Goal: Transaction & Acquisition: Purchase product/service

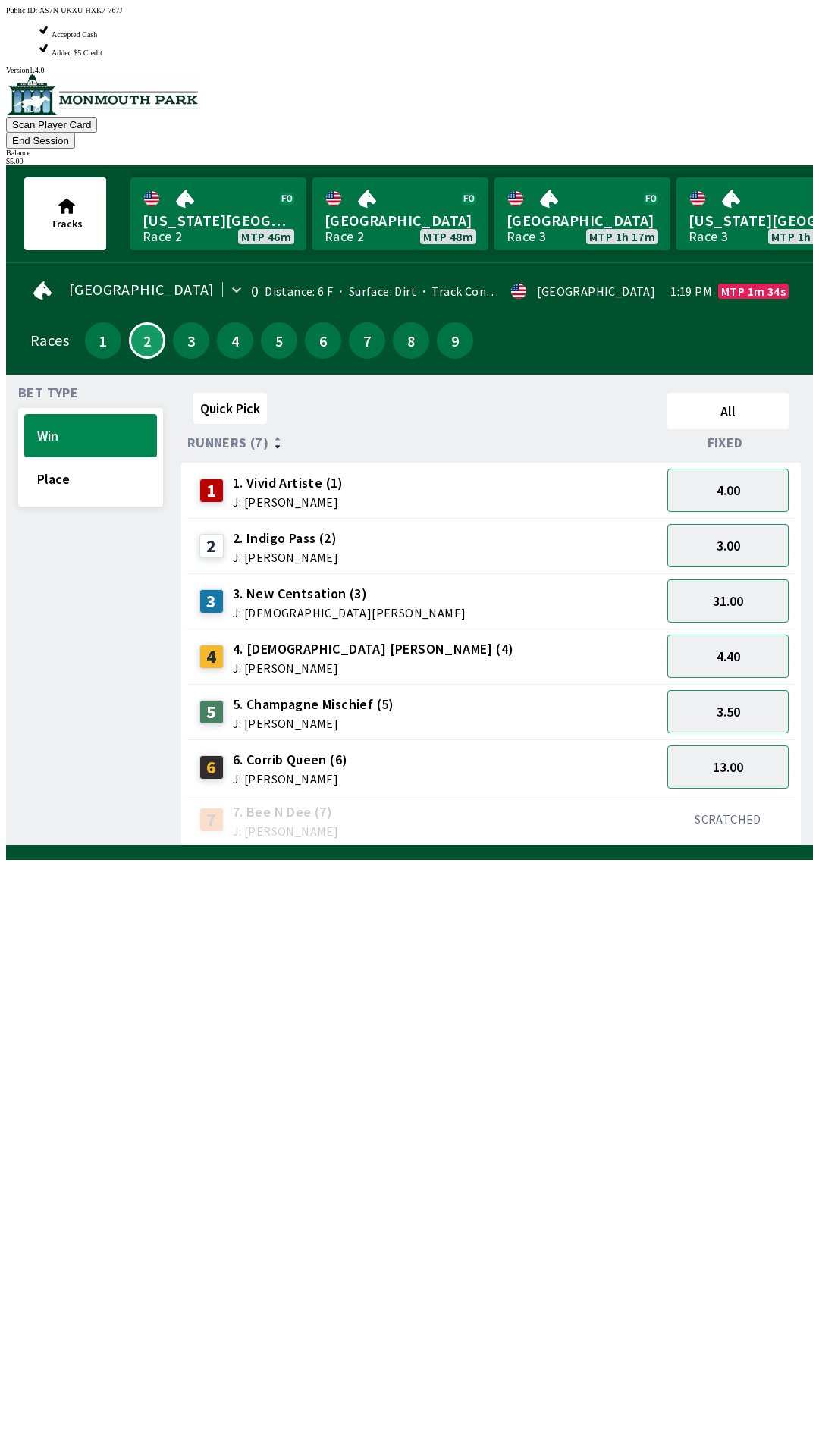
scroll to position [0, 1371]
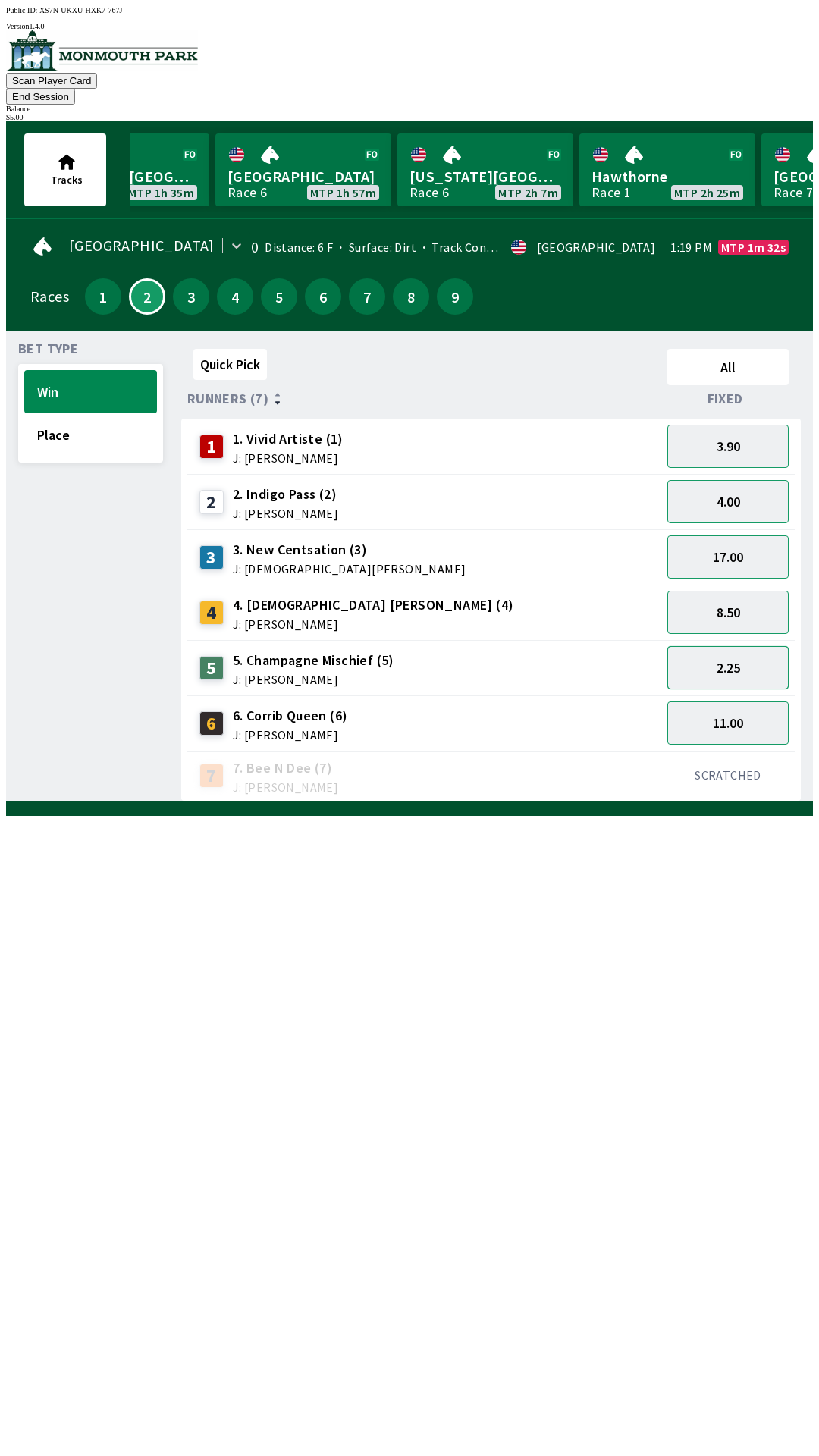
click at [733, 647] on button "2.25" at bounding box center [727, 668] width 121 height 43
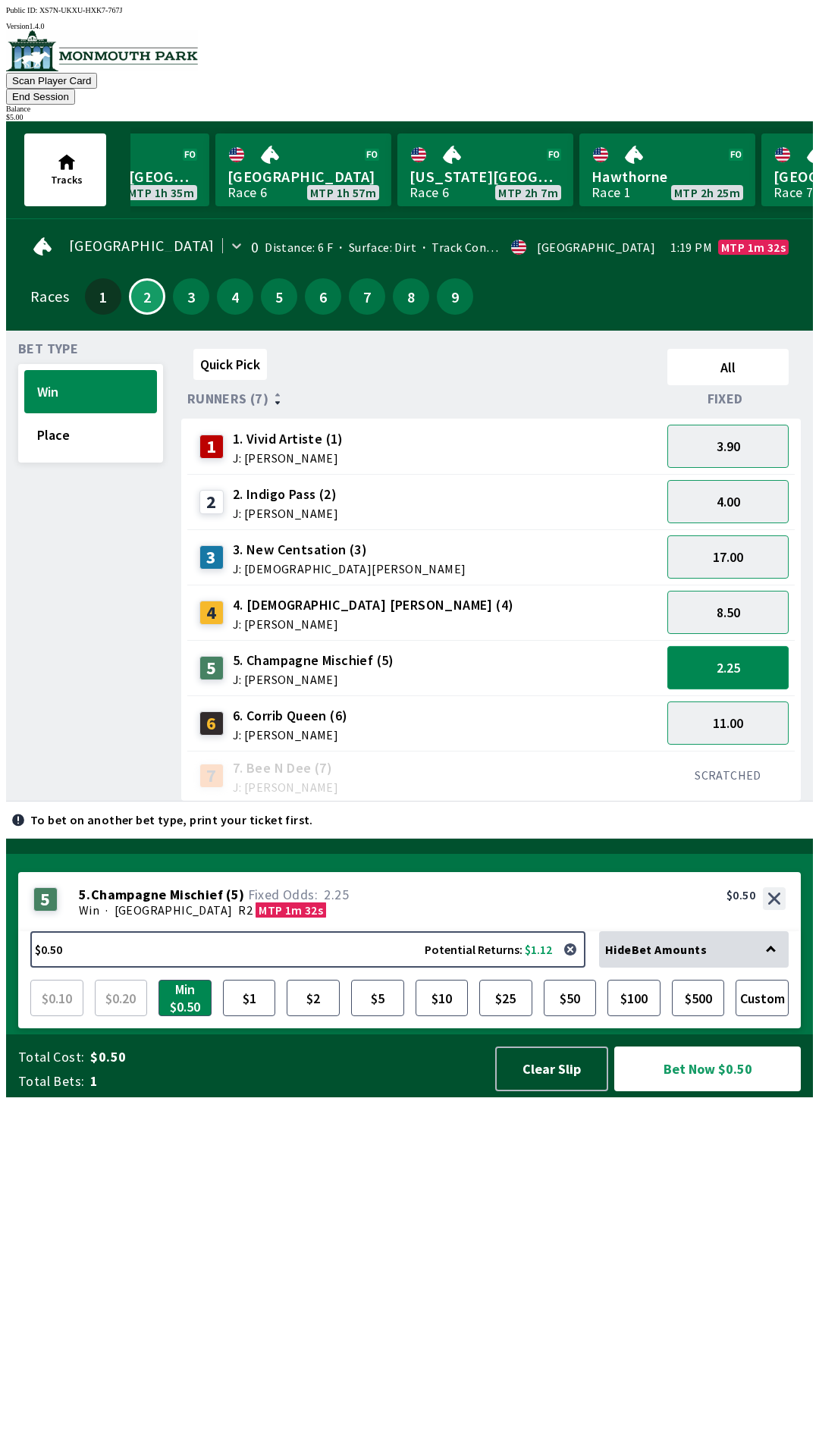
scroll to position [0, 0]
click at [304, 1016] on button "$2" at bounding box center [312, 997] width 53 height 36
click at [64, 430] on button "Place" at bounding box center [90, 435] width 132 height 43
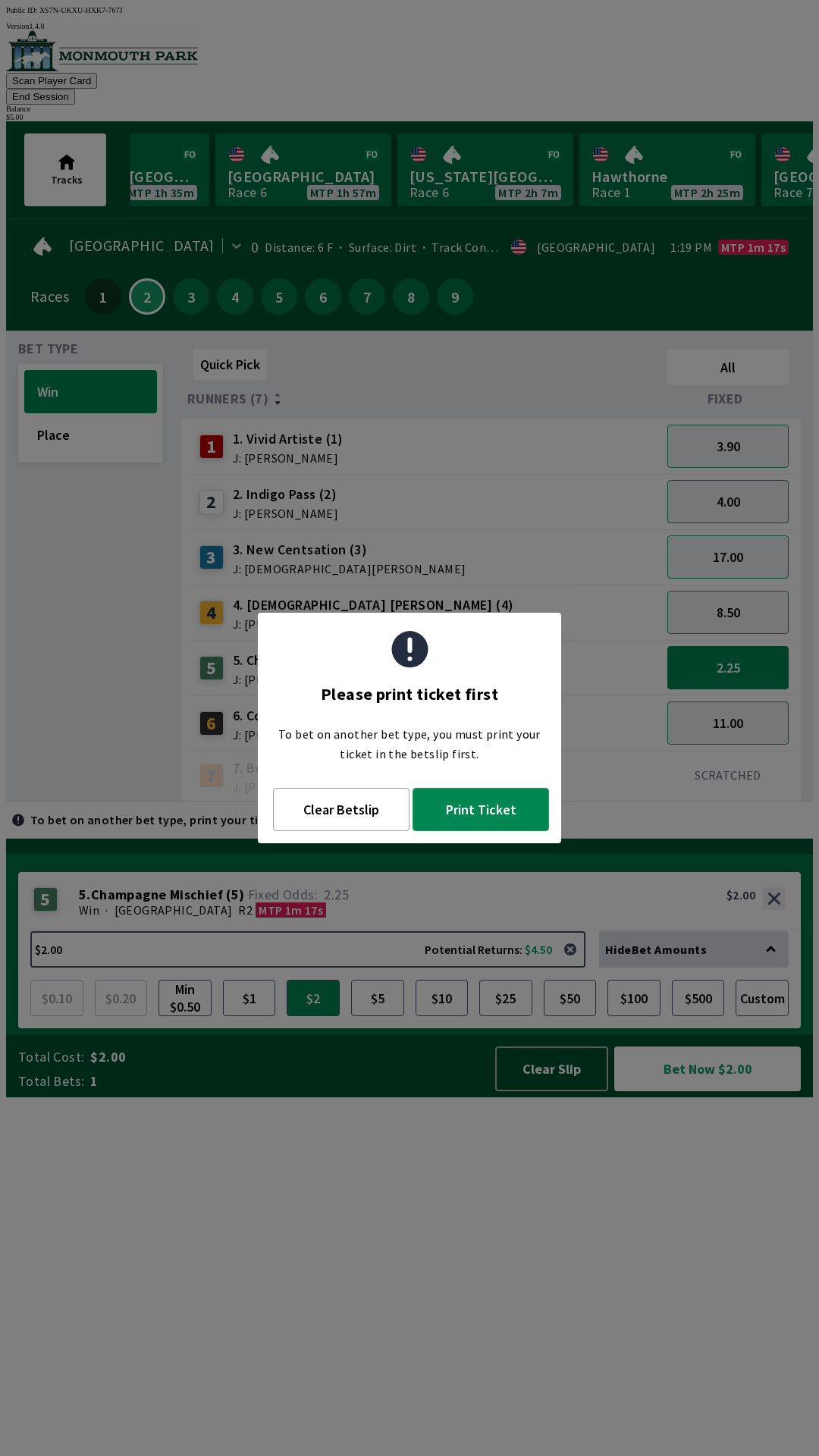
click at [465, 805] on button "Print Ticket" at bounding box center [481, 810] width 137 height 43
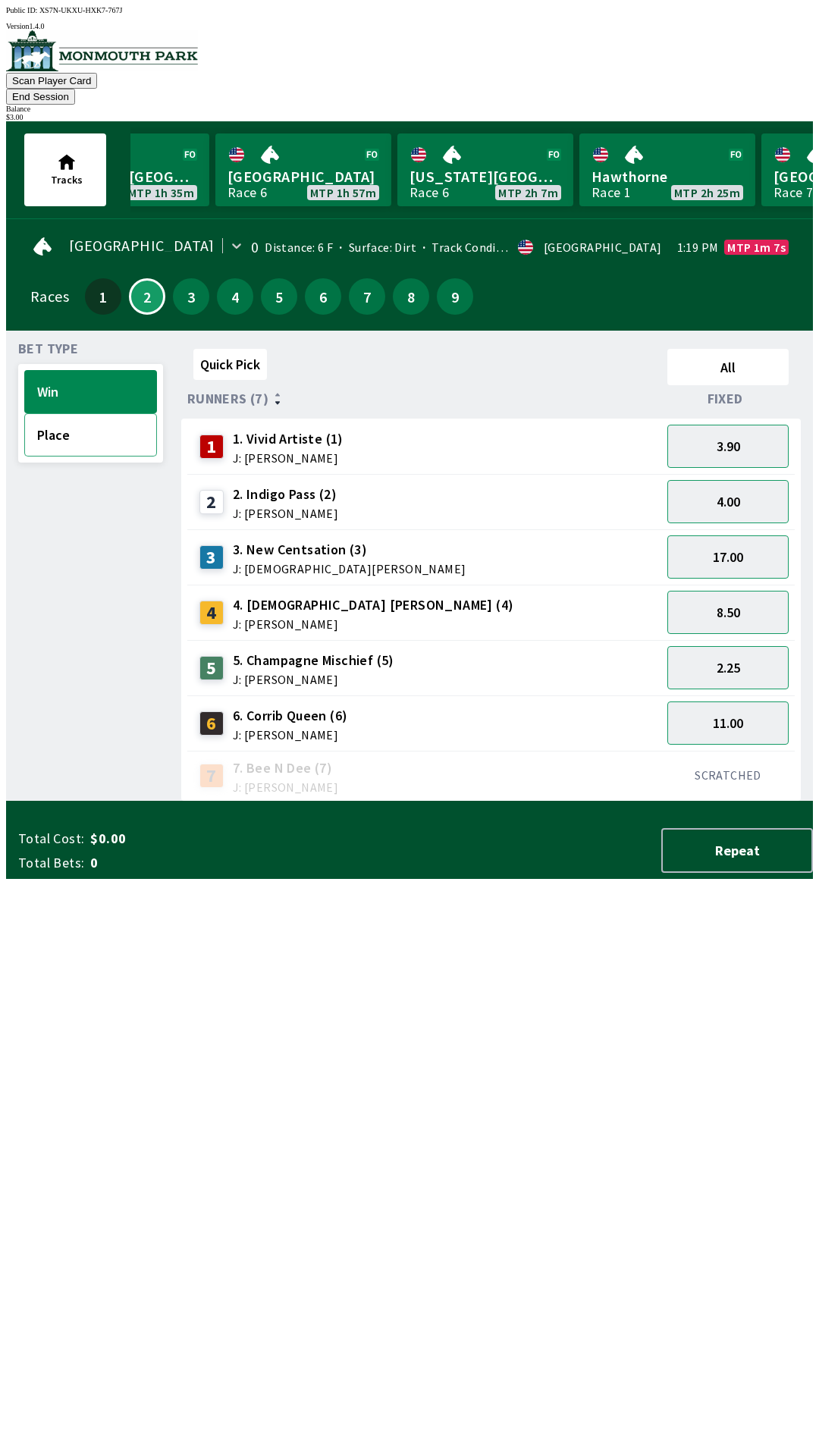
click at [56, 422] on button "Place" at bounding box center [90, 435] width 132 height 43
click at [720, 646] on button "1.30" at bounding box center [727, 668] width 121 height 43
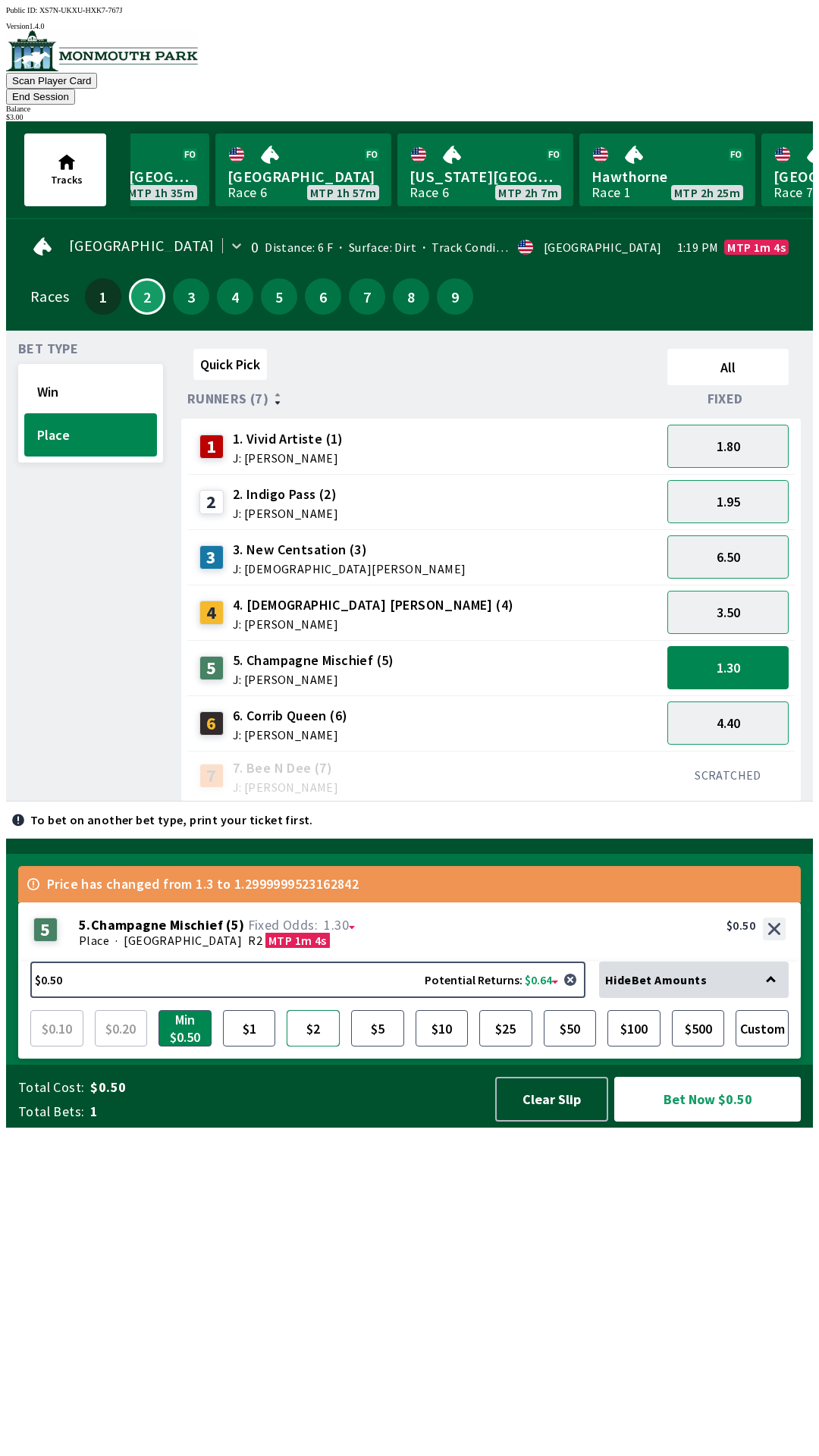
click at [317, 1046] on button "$2" at bounding box center [312, 1028] width 53 height 36
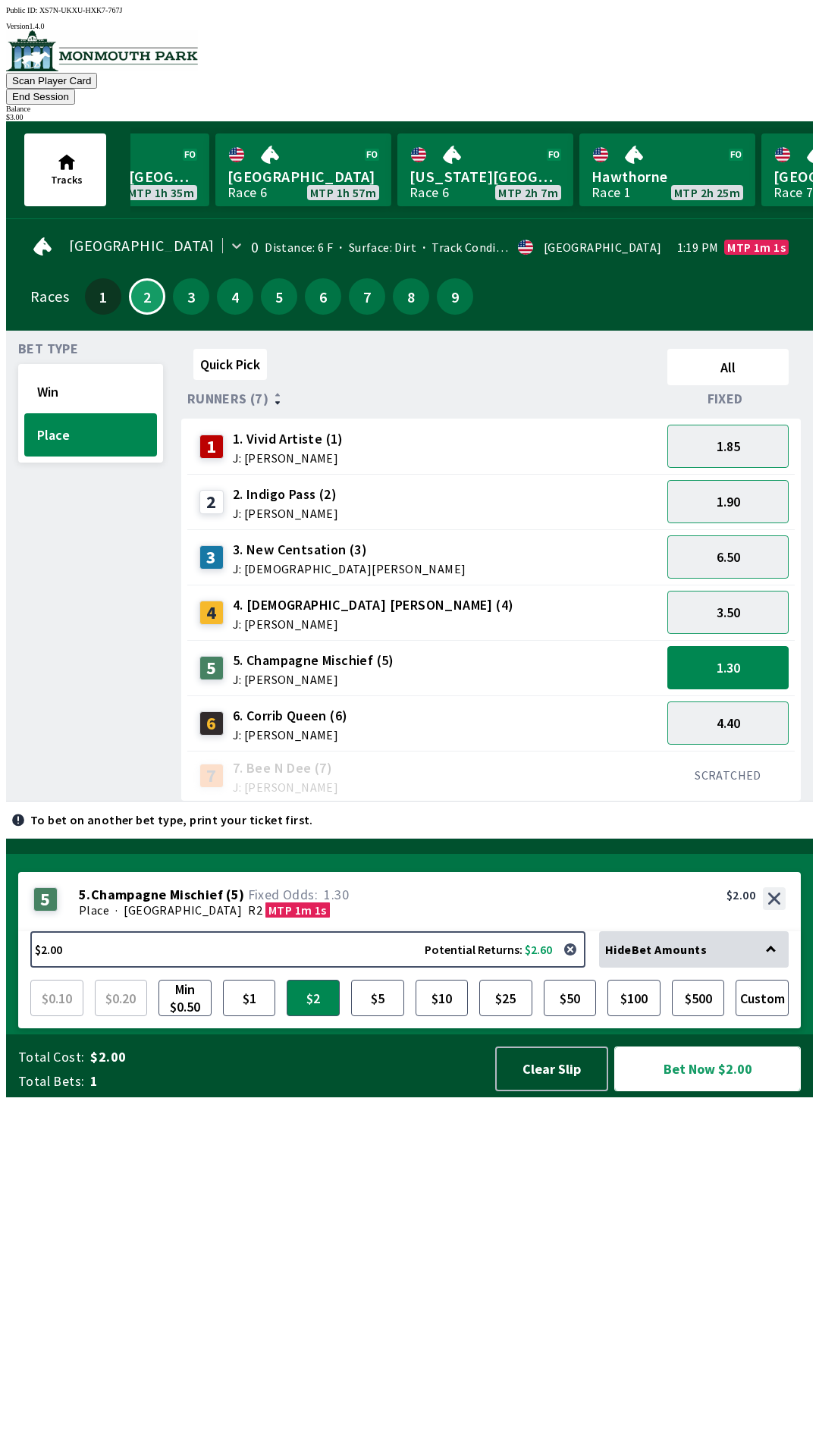
click at [687, 1091] on button "Bet Now $2.00" at bounding box center [707, 1068] width 187 height 45
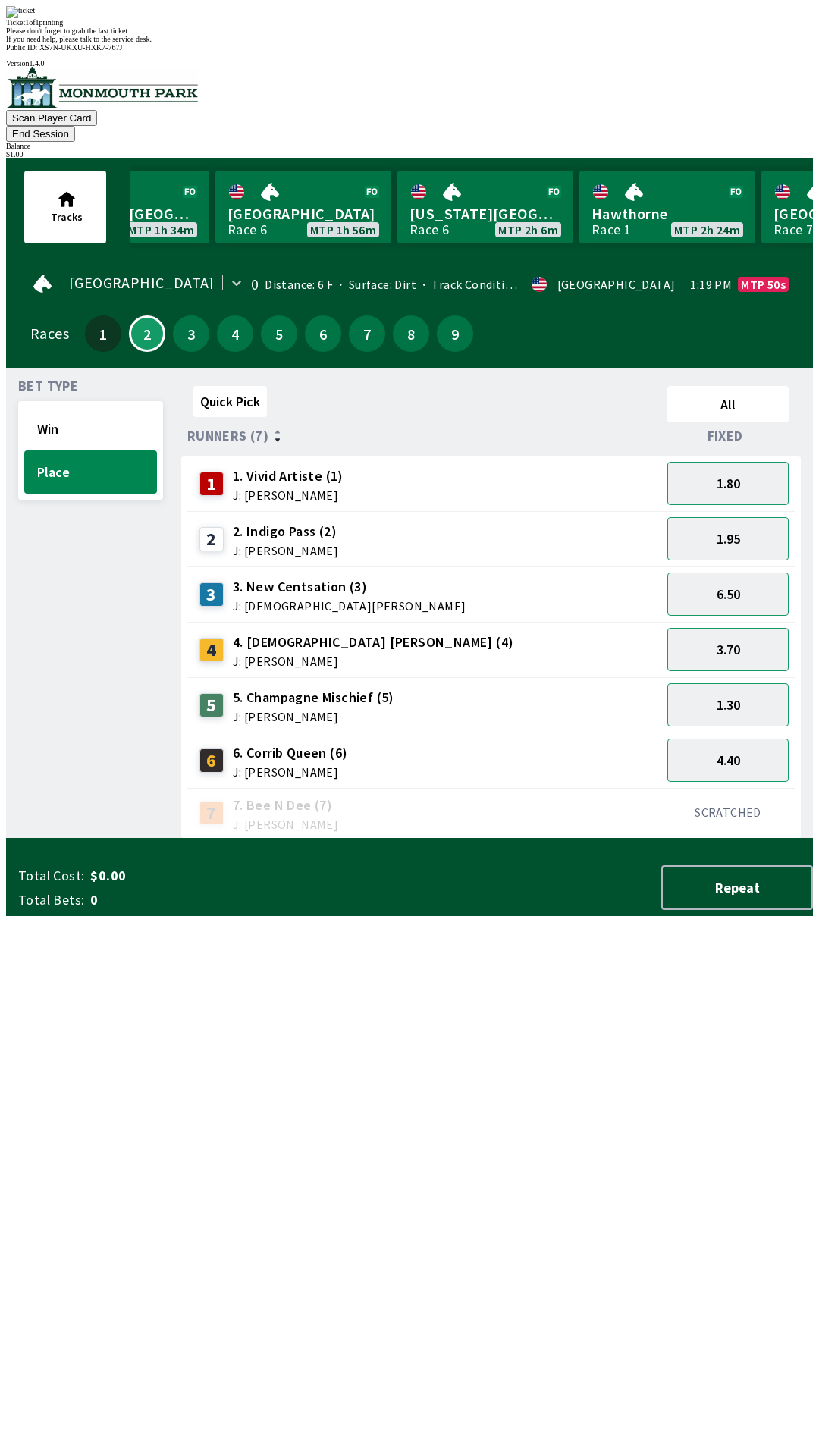
click at [388, 838] on div "Quick Pick All Runners (7) Fixed 1 1. Vivid Artiste (1) J: [PERSON_NAME] 1.80 2…" at bounding box center [496, 609] width 631 height 459
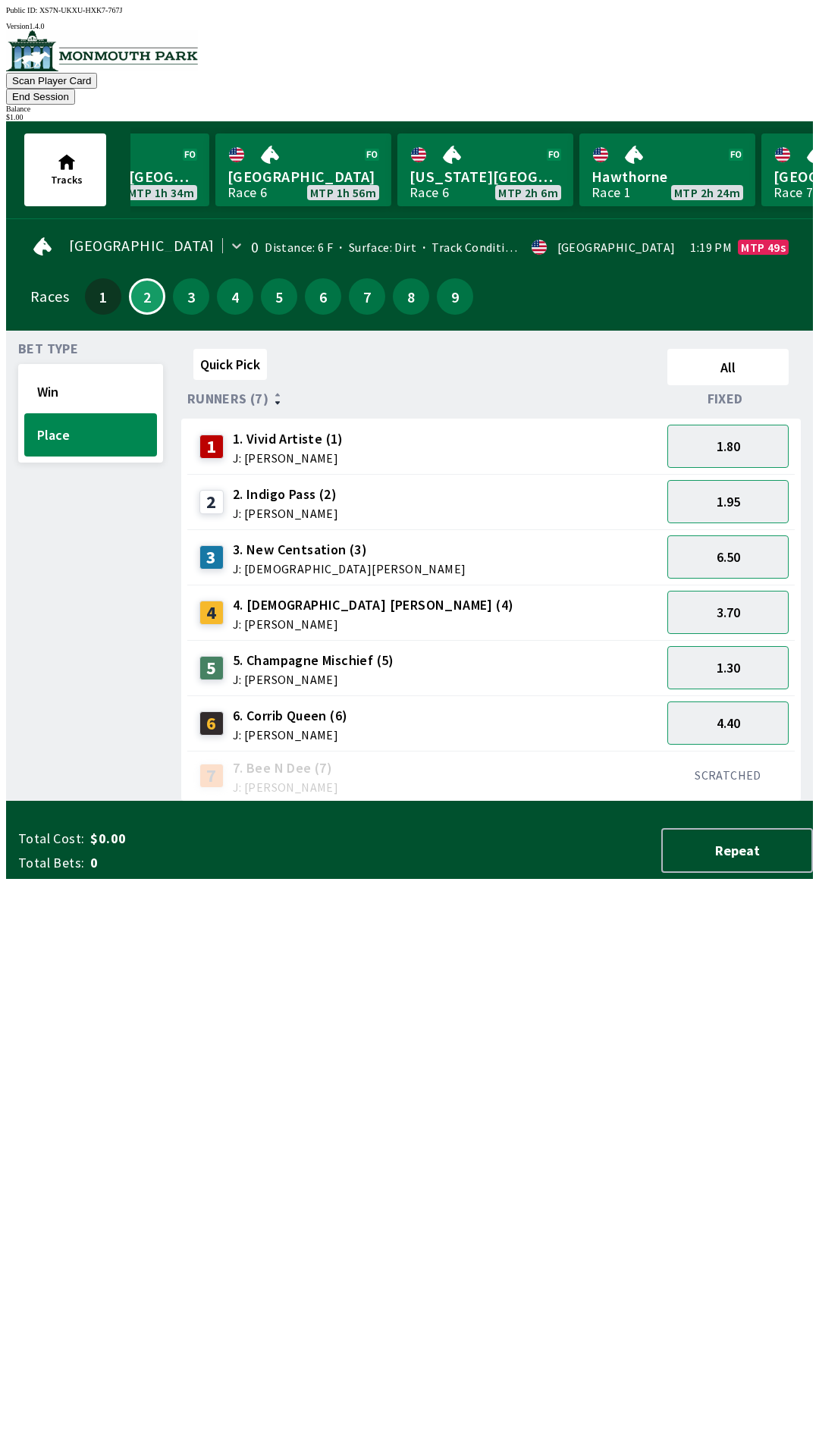
click at [75, 89] on button "End Session" at bounding box center [41, 97] width 69 height 16
